Goal: Check status: Check status

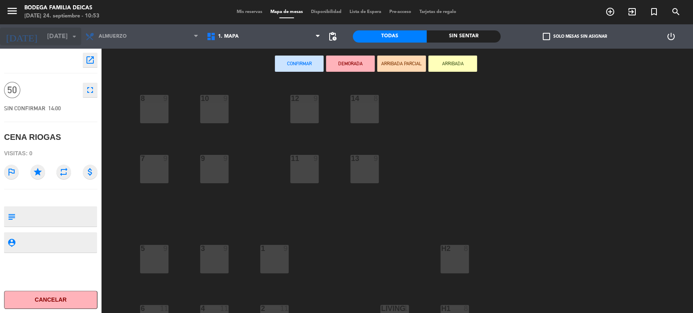
click at [46, 37] on input "[DATE]" at bounding box center [86, 37] width 86 height 16
click at [244, 15] on div "Mis reservas Mapa de mesas Disponibilidad Lista de Espera Pre-acceso Tarjetas d…" at bounding box center [346, 12] width 228 height 7
click at [246, 12] on span "Mis reservas" at bounding box center [249, 12] width 34 height 4
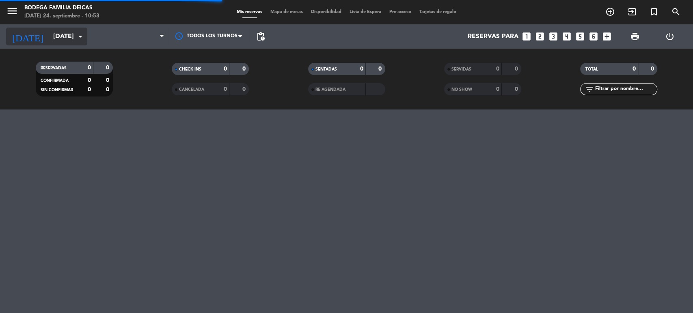
click at [49, 35] on input "[DATE]" at bounding box center [92, 37] width 86 height 16
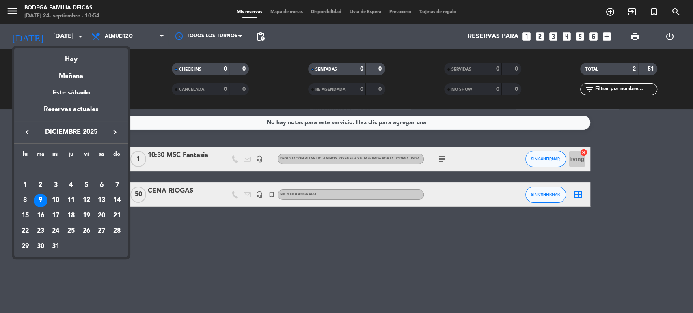
click at [25, 132] on icon "keyboard_arrow_left" at bounding box center [27, 132] width 10 height 10
click at [26, 133] on icon "keyboard_arrow_left" at bounding box center [27, 132] width 10 height 10
drag, startPoint x: 40, startPoint y: 247, endPoint x: 46, endPoint y: 251, distance: 7.5
click at [40, 247] on div "30" at bounding box center [41, 247] width 14 height 14
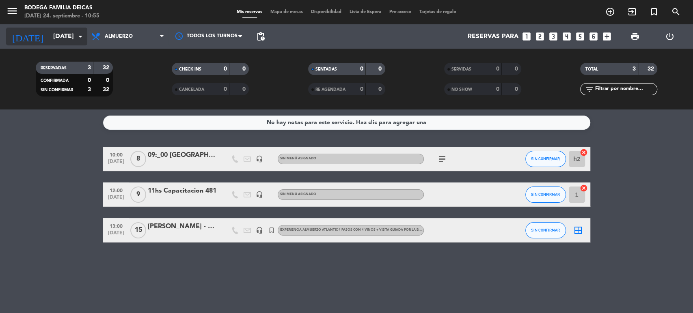
click at [62, 30] on input "[DATE]" at bounding box center [92, 37] width 86 height 16
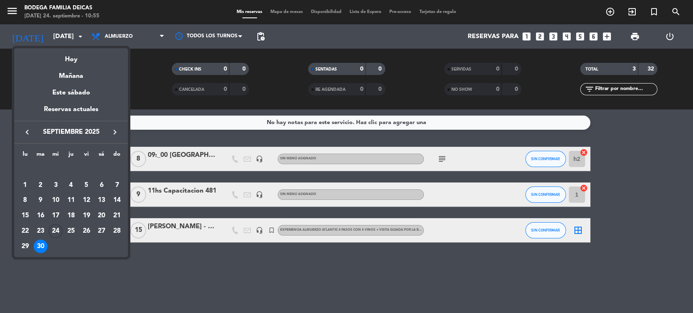
click at [114, 135] on icon "keyboard_arrow_right" at bounding box center [115, 132] width 10 height 10
click at [55, 184] on div "1" at bounding box center [56, 186] width 14 height 14
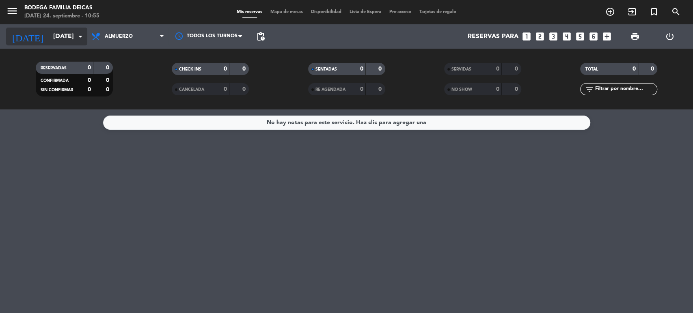
click at [60, 36] on input "[DATE]" at bounding box center [92, 37] width 86 height 16
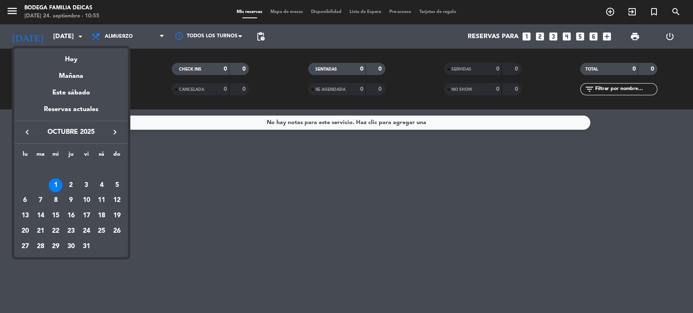
click at [71, 186] on div "2" at bounding box center [71, 186] width 14 height 14
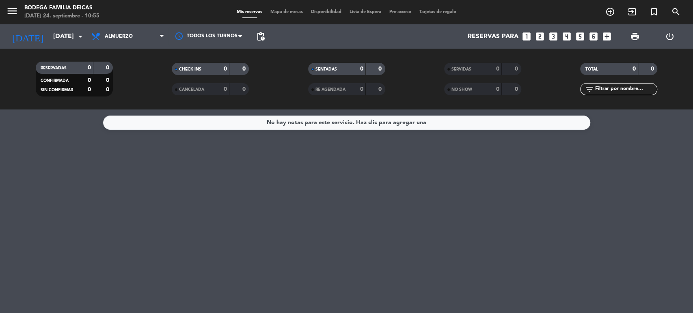
type input "[DEMOGRAPHIC_DATA][DATE]"
